Goal: Navigation & Orientation: Find specific page/section

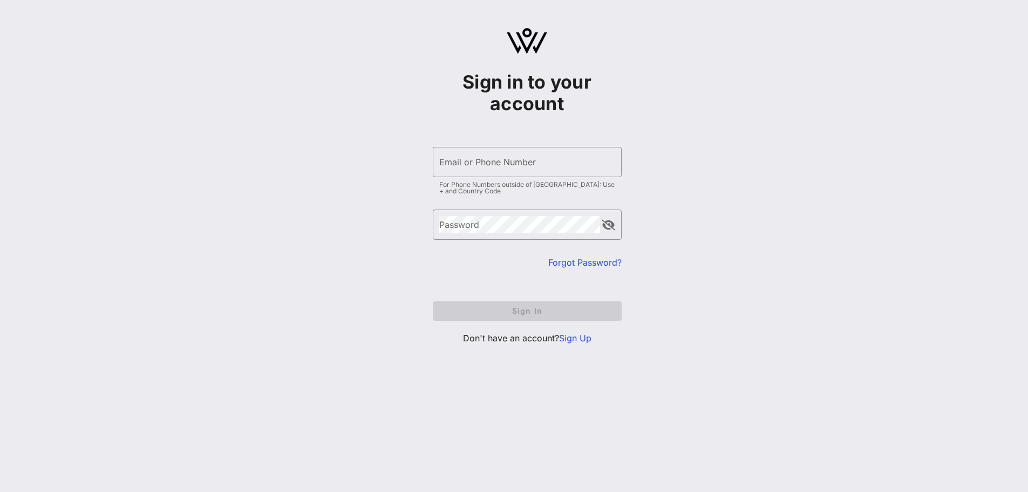
type input "[EMAIL_ADDRESS][DOMAIN_NAME]"
click at [558, 311] on form "​ Email or Phone Number [EMAIL_ADDRESS][DOMAIN_NAME] For Phone Numbers outside …" at bounding box center [527, 233] width 189 height 195
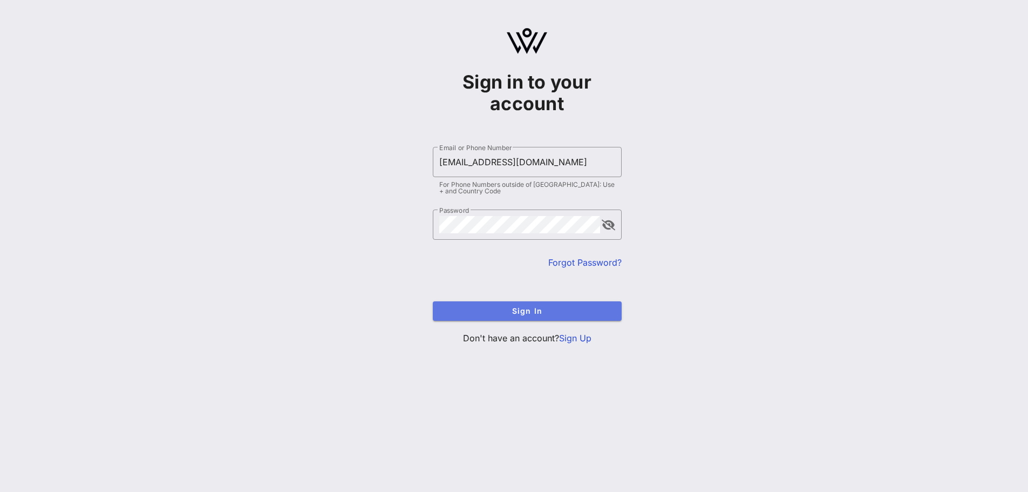
click at [508, 317] on button "Sign In" at bounding box center [527, 310] width 189 height 19
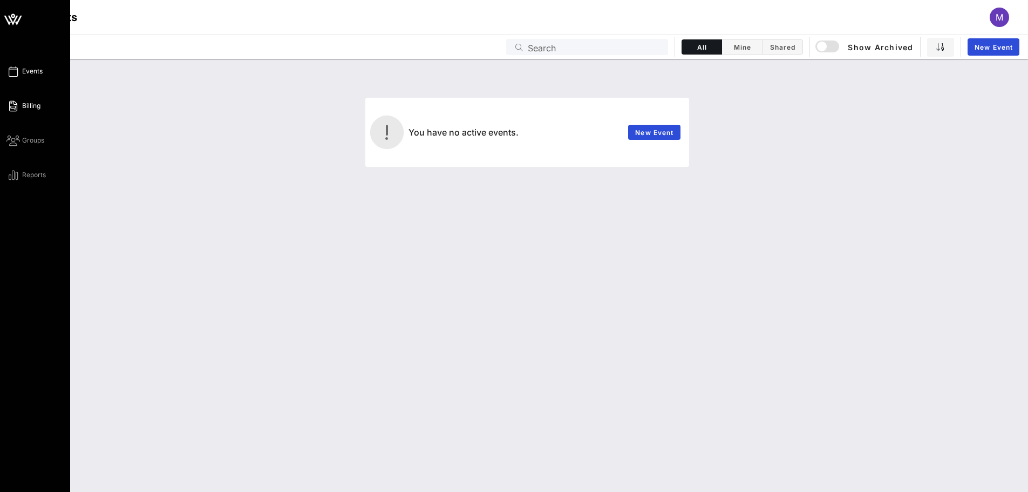
click at [30, 111] on link "Billing" at bounding box center [23, 105] width 34 height 13
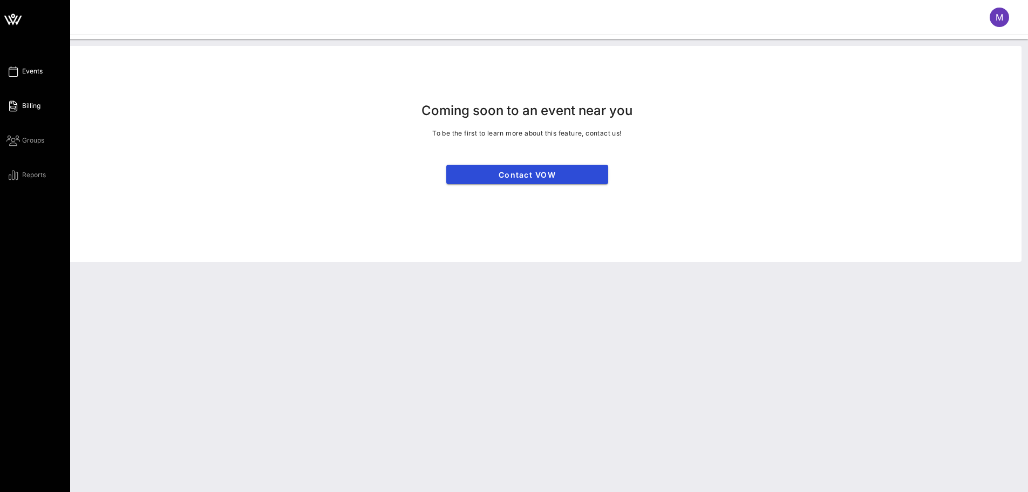
click at [38, 66] on span "Events" at bounding box center [32, 71] width 21 height 10
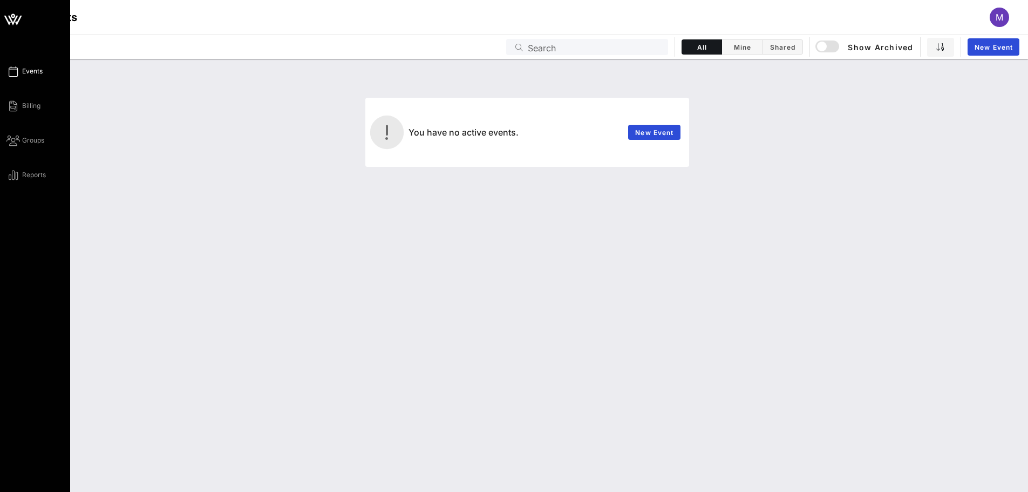
click at [25, 115] on div "Events Billing Groups Reports" at bounding box center [38, 123] width 64 height 117
click at [37, 115] on div "Events Billing Groups Reports" at bounding box center [38, 123] width 64 height 117
click at [37, 112] on div "Events Billing Groups Reports" at bounding box center [38, 123] width 64 height 117
click at [0, 100] on div "Events Billing Groups Reports" at bounding box center [35, 246] width 70 height 492
click at [16, 113] on div "Events Billing Groups Reports" at bounding box center [38, 123] width 64 height 117
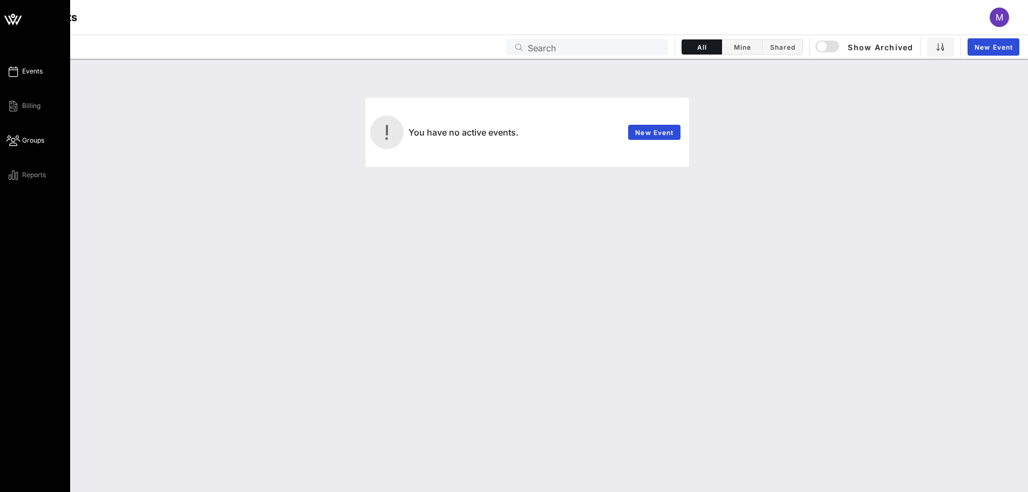
click at [9, 140] on icon at bounding box center [12, 141] width 13 height 2
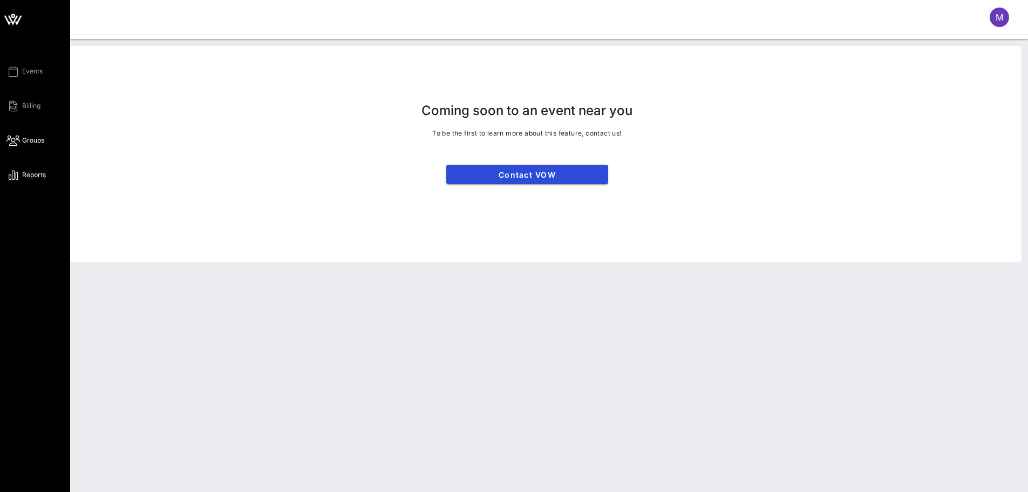
click at [25, 174] on span "Reports" at bounding box center [34, 175] width 24 height 10
click at [30, 73] on span "Events" at bounding box center [32, 71] width 21 height 10
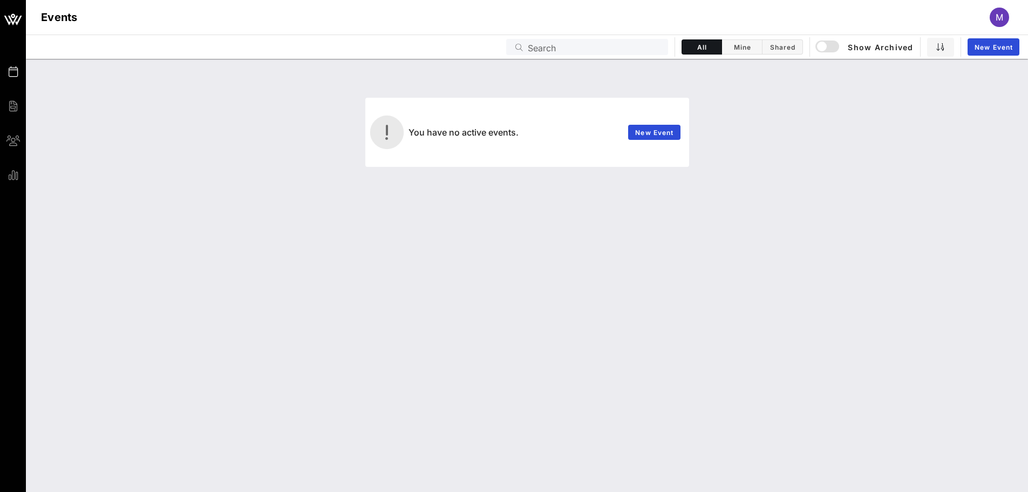
click at [1004, 29] on div "Events M" at bounding box center [527, 17] width 1002 height 35
click at [1001, 22] on span "M" at bounding box center [1000, 17] width 8 height 11
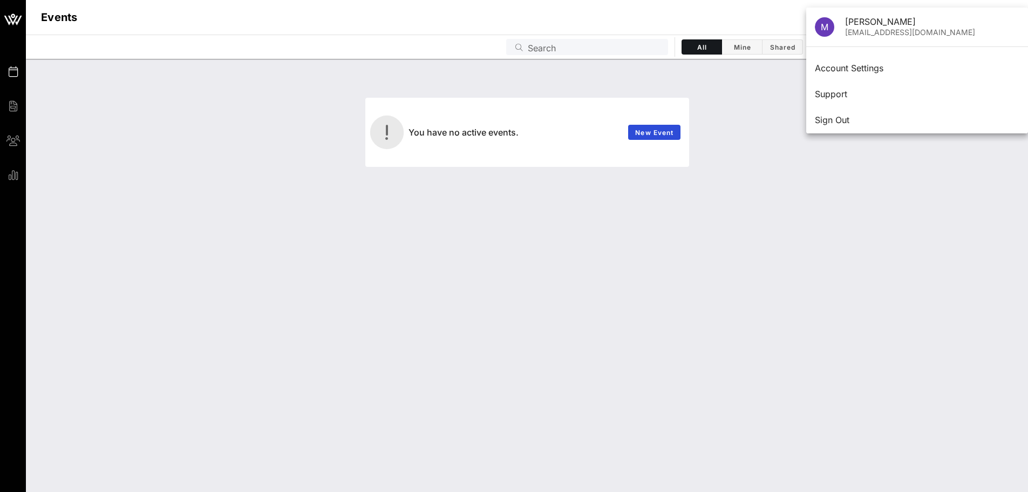
click at [782, 230] on div "You have no active events. New Event" at bounding box center [527, 275] width 1002 height 433
